Goal: Transaction & Acquisition: Purchase product/service

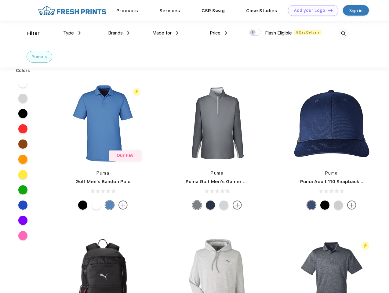
scroll to position [0, 0]
click at [311, 10] on link "Add your Logo Design Tool" at bounding box center [313, 10] width 50 height 11
click at [0, 0] on div "Design Tool" at bounding box center [0, 0] width 0 height 0
click at [327, 10] on link "Add your Logo Design Tool" at bounding box center [313, 10] width 50 height 11
click at [29, 33] on div "Filter" at bounding box center [33, 33] width 13 height 7
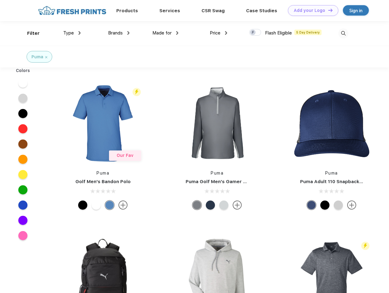
click at [72, 33] on span "Type" at bounding box center [68, 32] width 11 height 5
click at [119, 33] on span "Brands" at bounding box center [115, 32] width 15 height 5
click at [165, 33] on span "Made for" at bounding box center [161, 32] width 19 height 5
click at [218, 33] on span "Price" at bounding box center [215, 32] width 11 height 5
click at [255, 33] on div at bounding box center [255, 32] width 12 height 7
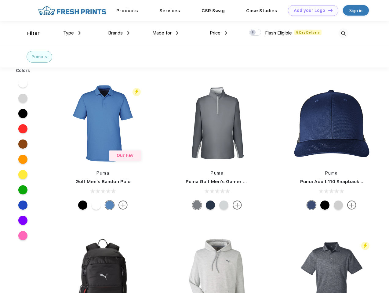
click at [253, 33] on input "checkbox" at bounding box center [251, 31] width 4 height 4
click at [343, 33] on img at bounding box center [343, 33] width 10 height 10
